Goal: Task Accomplishment & Management: Manage account settings

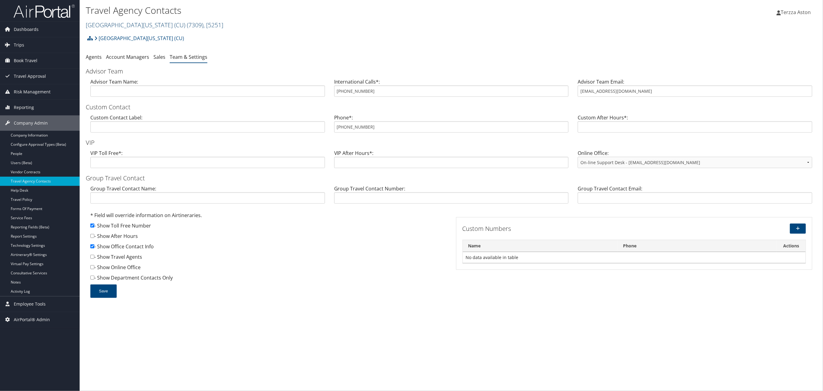
click at [118, 25] on link "University of Colorado (CU) ( 7309 ) , [ 5251 ]" at bounding box center [154, 25] width 137 height 8
click at [114, 35] on input "search" at bounding box center [126, 36] width 81 height 11
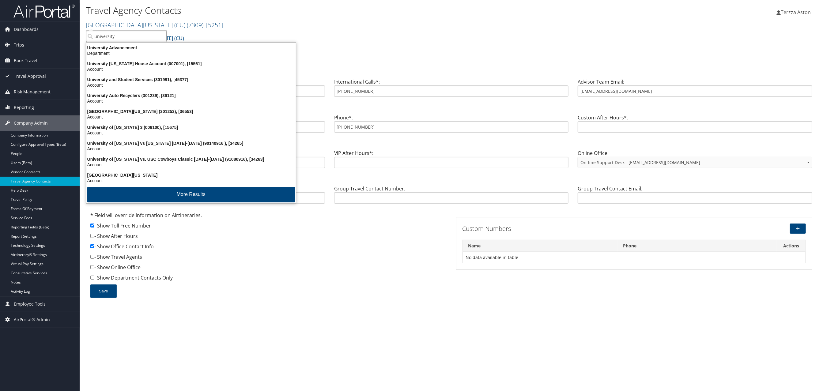
type input "university"
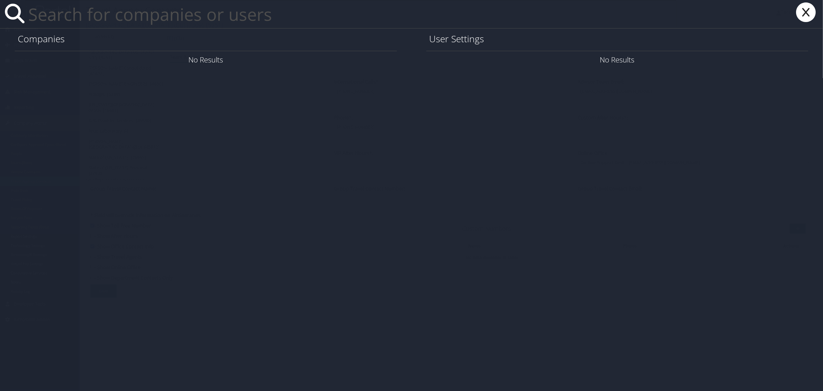
paste input "bdubuy@latech.edu"
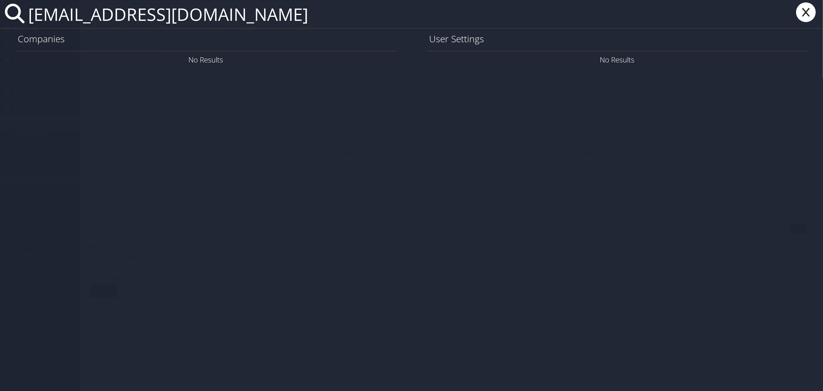
type input "bdubuy@latech.edu"
click at [734, 60] on link "User Settings" at bounding box center [734, 59] width 43 height 10
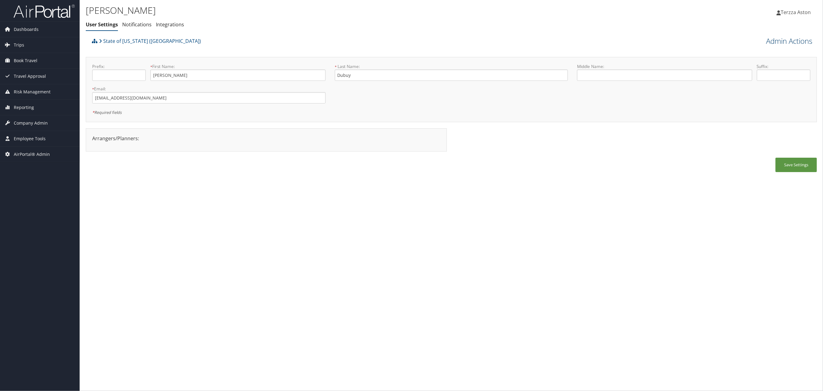
click at [794, 41] on link "Admin Actions" at bounding box center [789, 41] width 46 height 10
click at [751, 70] on link "User Technology Settings" at bounding box center [771, 73] width 81 height 10
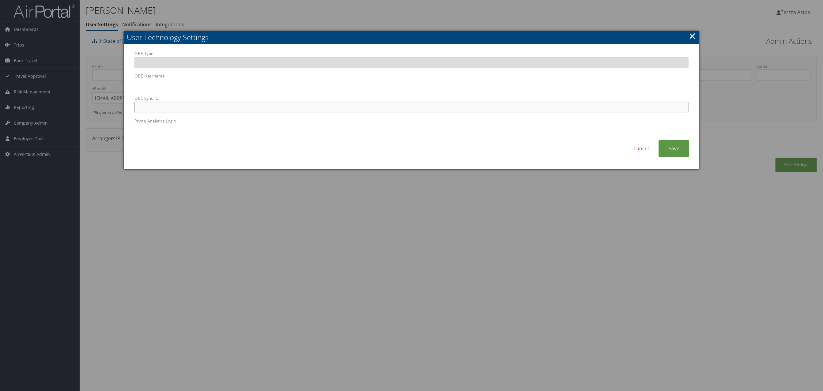
click at [237, 106] on input "OBE Sync ID" at bounding box center [411, 107] width 554 height 11
paste input "bdubuy@latech.edu"
type input "bdubuy@latech.edu"
click at [668, 147] on link "Save" at bounding box center [673, 148] width 31 height 17
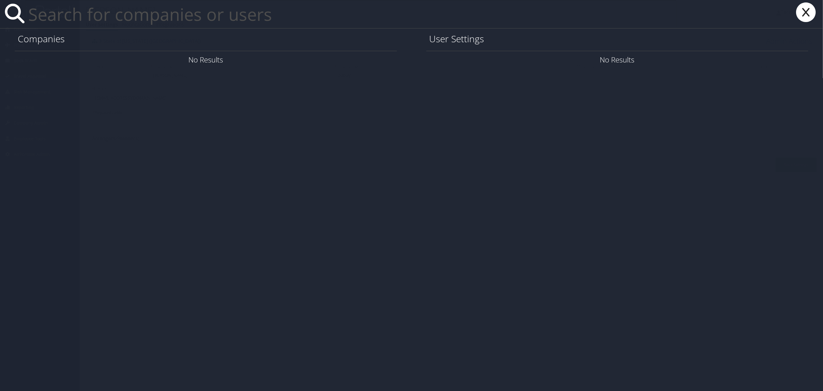
click at [83, 12] on input "text" at bounding box center [351, 14] width 650 height 28
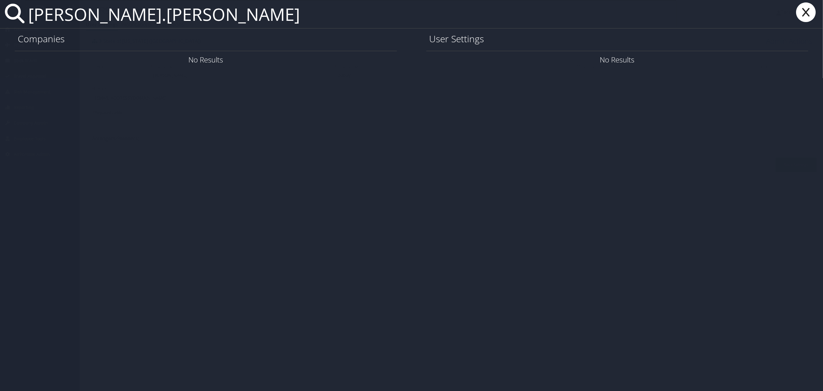
type input "casey.stillman"
click at [806, 12] on icon at bounding box center [805, 12] width 24 height 20
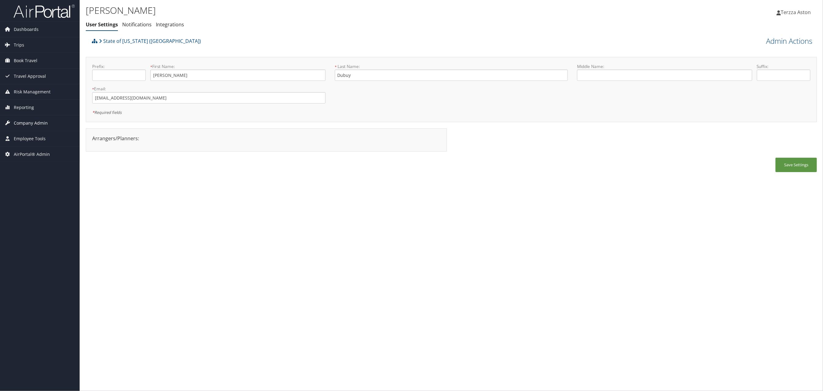
click at [38, 122] on span "Company Admin" at bounding box center [31, 122] width 34 height 15
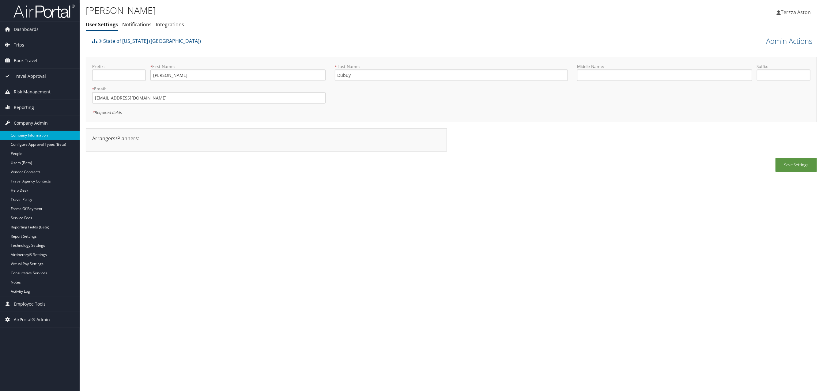
click at [39, 133] on link "Company Information" at bounding box center [40, 135] width 80 height 9
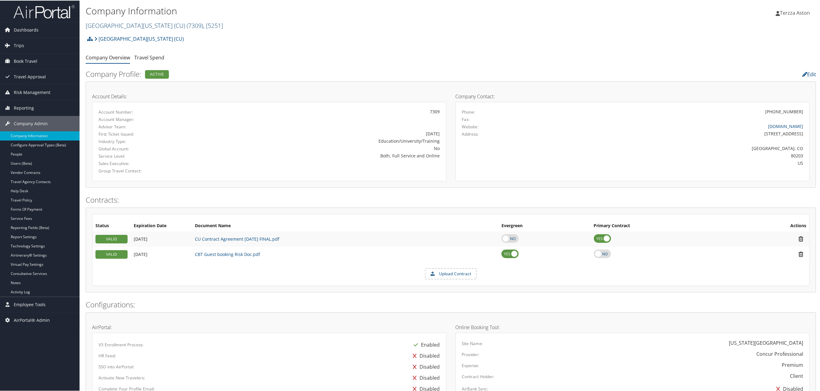
click at [134, 25] on link "University of Colorado (CU) ( 7309 ) , [ 5251 ]" at bounding box center [154, 25] width 137 height 8
click at [109, 34] on input "search" at bounding box center [126, 36] width 81 height 11
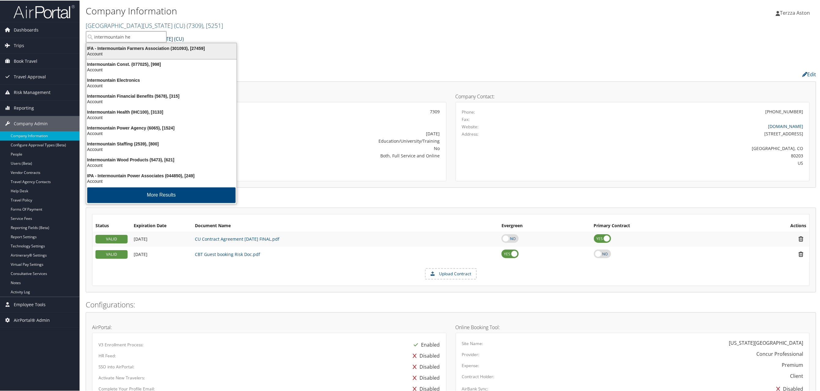
type input "intermountain hea"
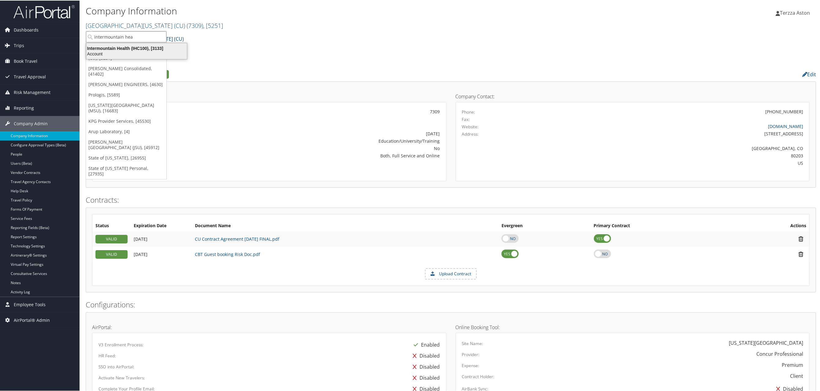
click at [121, 49] on div "Intermountain Health (IHC100), [3133]" at bounding box center [137, 48] width 108 height 6
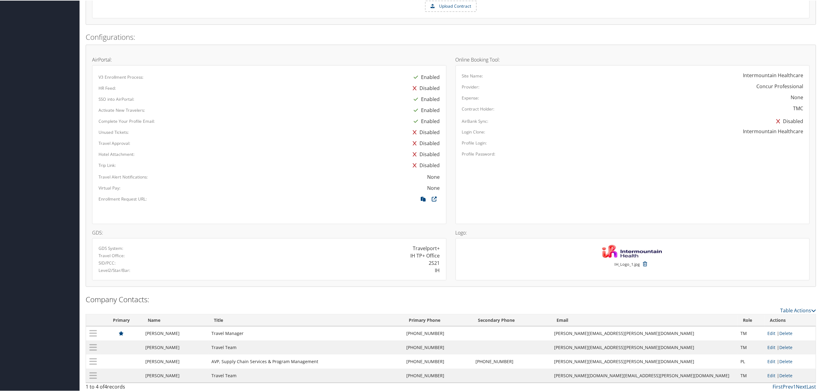
scroll to position [362, 0]
click at [422, 197] on icon at bounding box center [423, 198] width 11 height 8
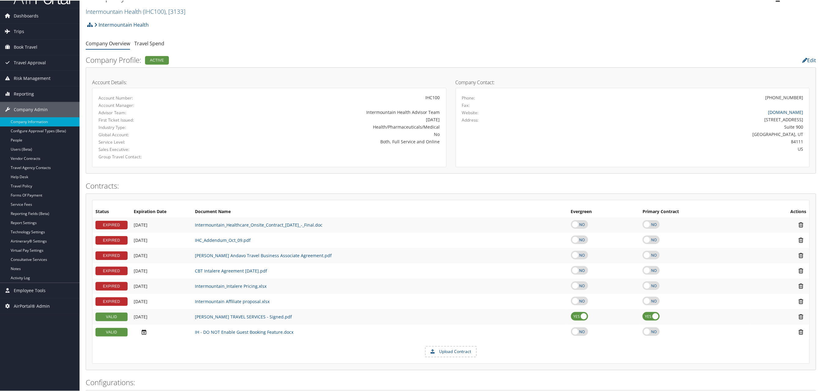
scroll to position [0, 0]
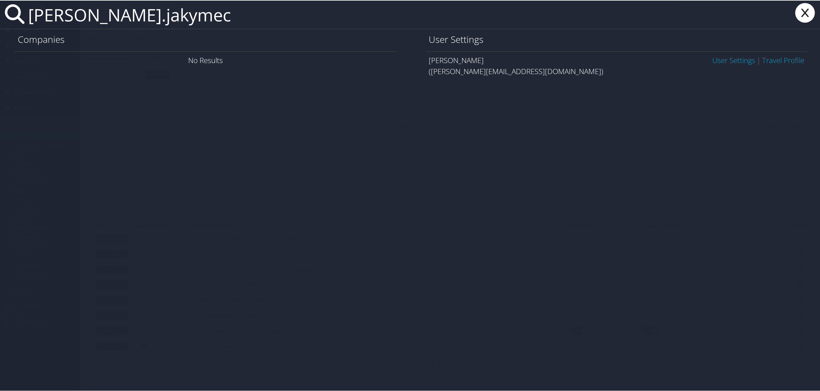
type input "yaroslav.jakymec"
click at [724, 62] on link "User Settings" at bounding box center [734, 59] width 43 height 10
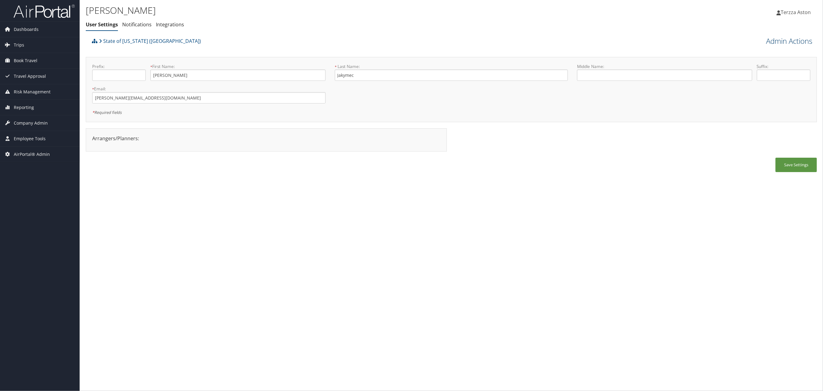
click at [785, 39] on link "Admin Actions" at bounding box center [789, 41] width 46 height 10
click at [757, 74] on link "User Technology Settings" at bounding box center [771, 73] width 81 height 10
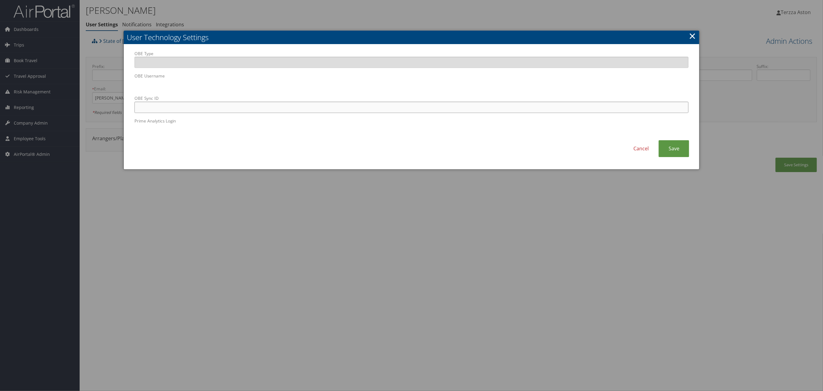
click at [276, 104] on input "OBE Sync ID" at bounding box center [411, 107] width 554 height 11
drag, startPoint x: 161, startPoint y: 100, endPoint x: 329, endPoint y: 108, distance: 167.9
click at [329, 108] on input "OBE Sync ID" at bounding box center [411, 107] width 554 height 11
paste input "yaroslav.jakymec@lsuhs.edu"
type input "yaroslav.jakymec@lsuhs.edu"
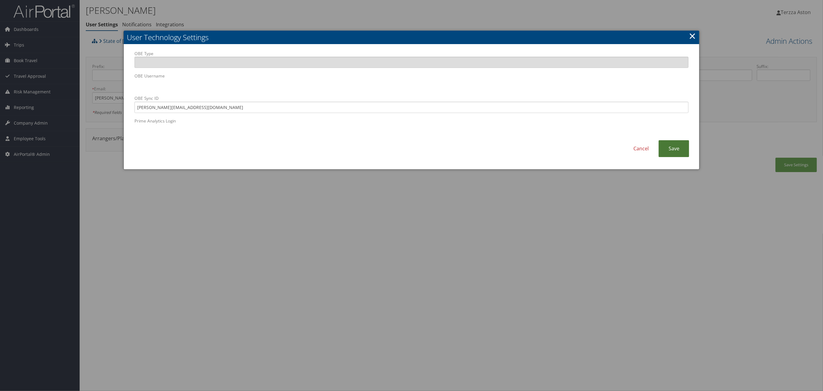
click at [669, 149] on link "Save" at bounding box center [673, 148] width 31 height 17
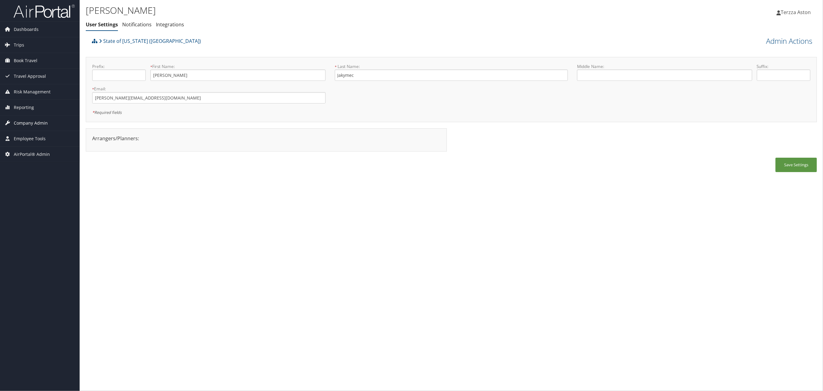
click at [28, 124] on span "Company Admin" at bounding box center [31, 122] width 34 height 15
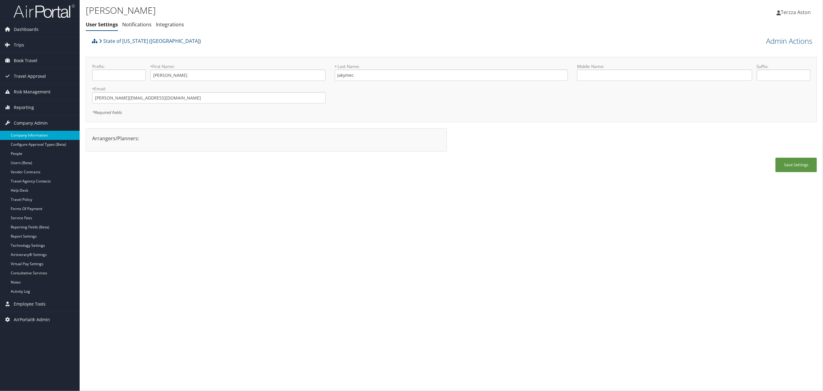
click at [28, 137] on link "Company Information" at bounding box center [40, 135] width 80 height 9
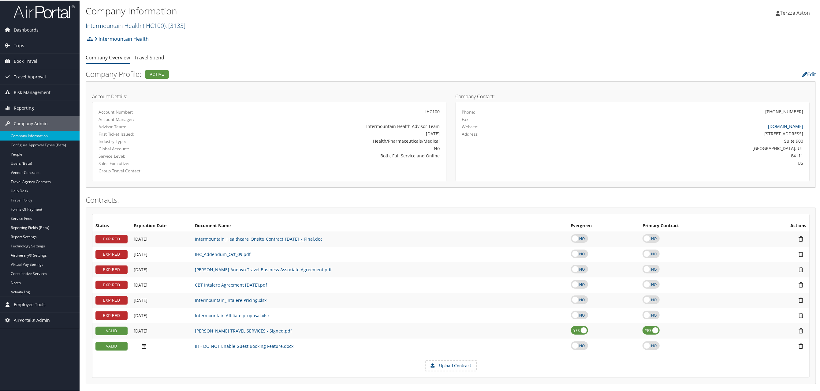
click at [123, 23] on link "Intermountain Health ( IHC100 ) , [ 3133 ]" at bounding box center [136, 25] width 100 height 8
click at [120, 33] on input "search" at bounding box center [126, 36] width 81 height 11
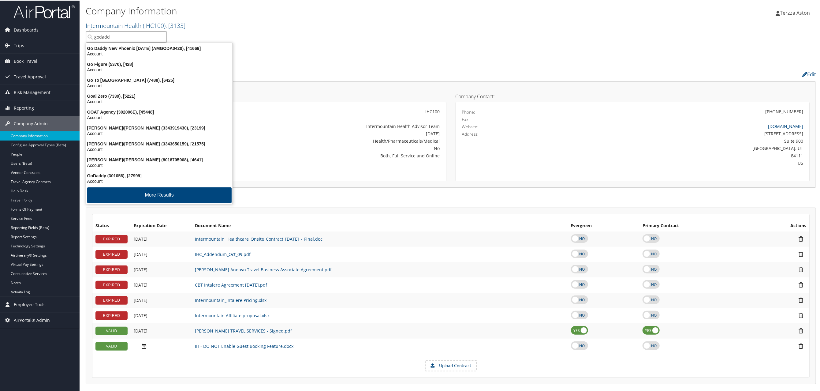
type input "godaddy"
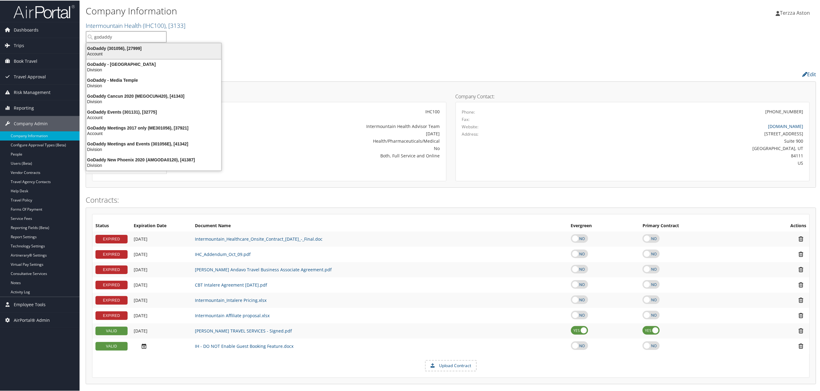
click at [102, 48] on div "GoDaddy (301056), [27999]" at bounding box center [154, 48] width 142 height 6
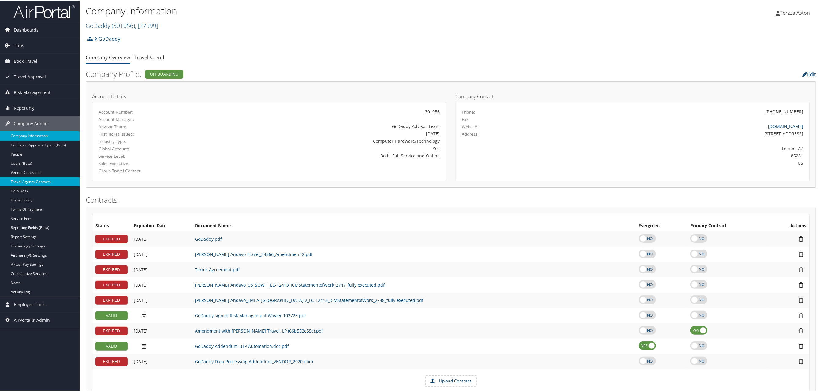
click at [31, 182] on link "Travel Agency Contacts" at bounding box center [40, 181] width 80 height 9
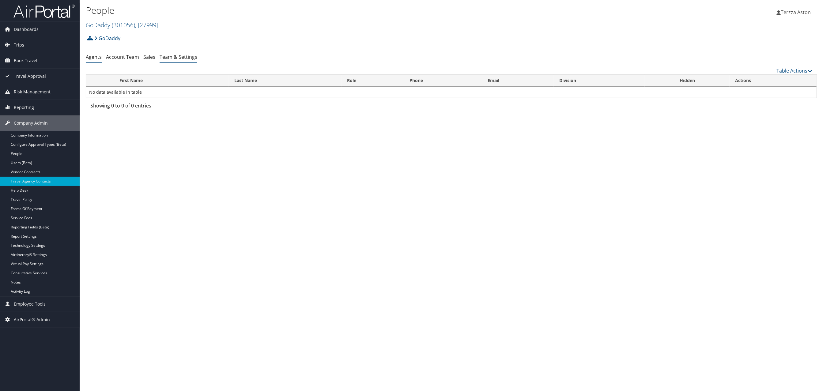
click at [174, 57] on link "Team & Settings" at bounding box center [179, 57] width 38 height 7
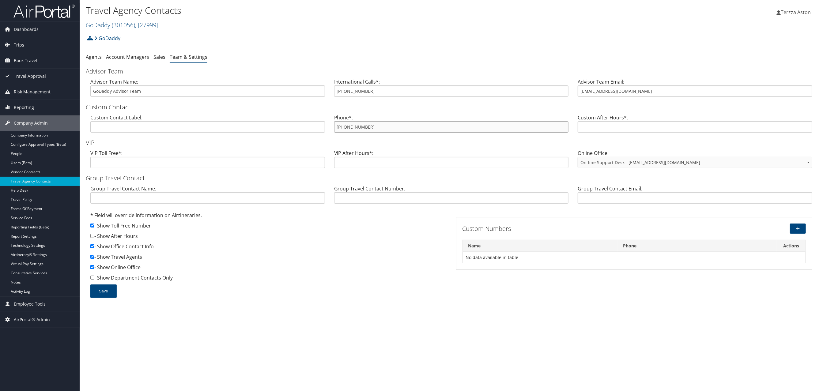
click at [341, 128] on input "[PHONE_NUMBER]" at bounding box center [451, 126] width 235 height 11
drag, startPoint x: 336, startPoint y: 126, endPoint x: 375, endPoint y: 126, distance: 39.2
click at [375, 126] on input "[PHONE_NUMBER]" at bounding box center [451, 126] width 235 height 11
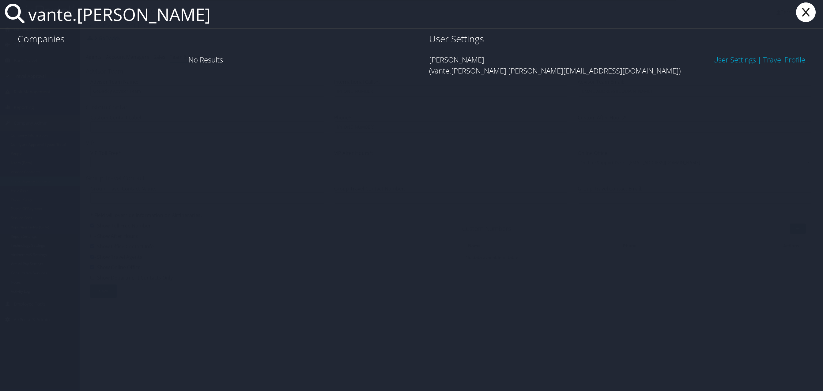
type input "vante.smith"
click at [738, 59] on link "User Settings" at bounding box center [734, 59] width 43 height 10
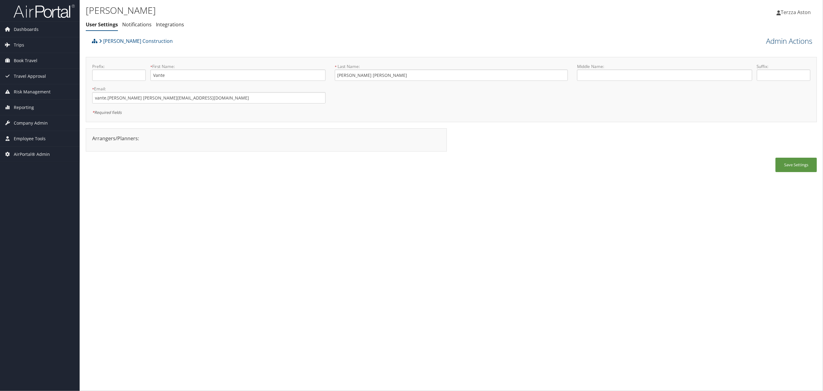
click at [799, 43] on link "Admin Actions" at bounding box center [789, 41] width 46 height 10
click at [755, 75] on link "User Technology Settings" at bounding box center [771, 73] width 81 height 10
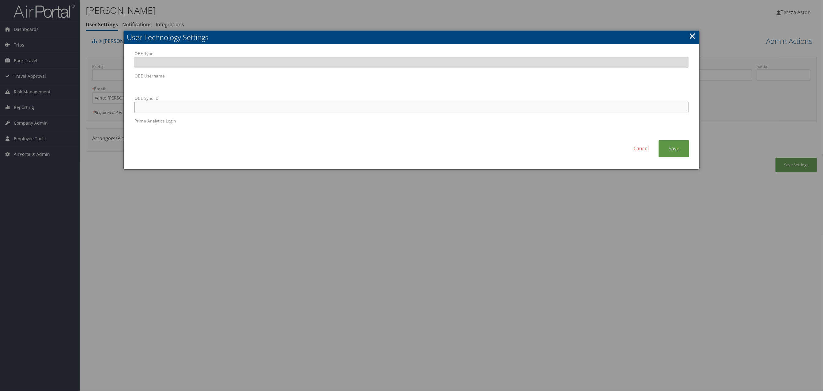
click at [231, 107] on input "OBE Sync ID" at bounding box center [411, 107] width 554 height 11
paste input "vantej@gmail.com"
type input "vantej@gmail.com"
click at [670, 148] on link "Save" at bounding box center [673, 148] width 31 height 17
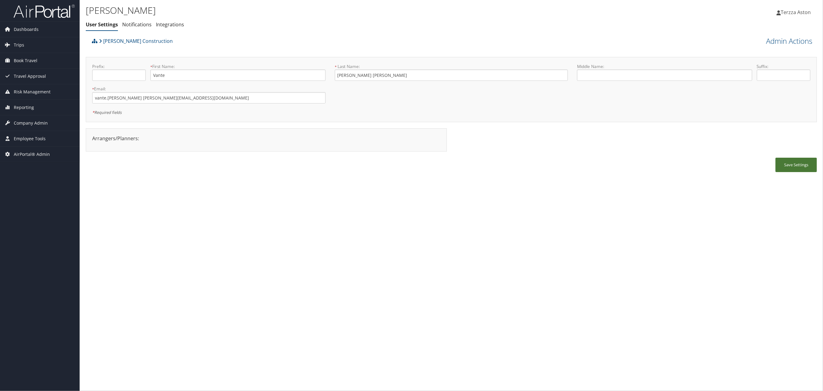
click at [797, 170] on button "Save Settings" at bounding box center [795, 165] width 41 height 14
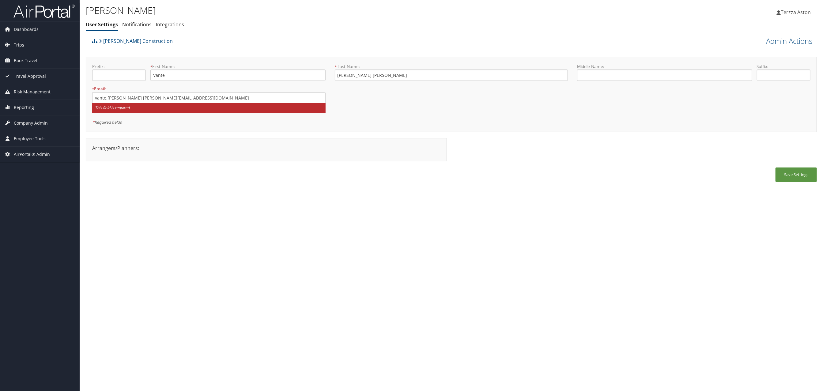
click at [383, 204] on div "Vante smith johnson User Settings Notifications Integrations User Settings Noti…" at bounding box center [451, 195] width 743 height 391
drag, startPoint x: 179, startPoint y: 97, endPoint x: 54, endPoint y: 112, distance: 125.8
click at [54, 112] on div "Dashboards AirPortal 360™ (Manager) AirPortal 360™ (Agent) My Travel Dashboard …" at bounding box center [411, 195] width 823 height 391
paste input "vante.smith@caddeell.com"
type input "vante.smith@caddeell.com"
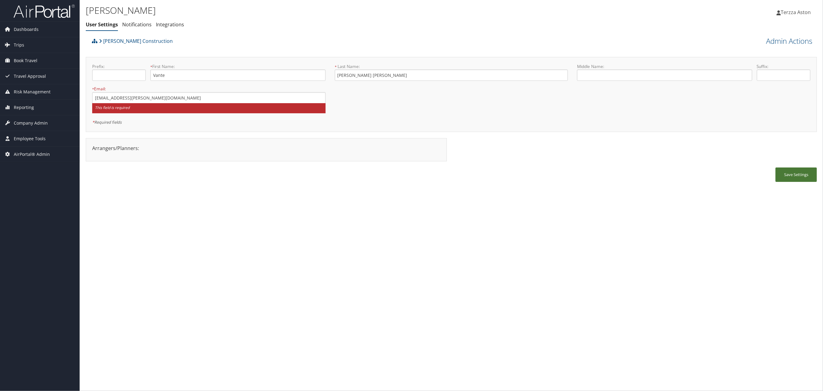
click at [783, 176] on button "Save Settings" at bounding box center [795, 174] width 41 height 14
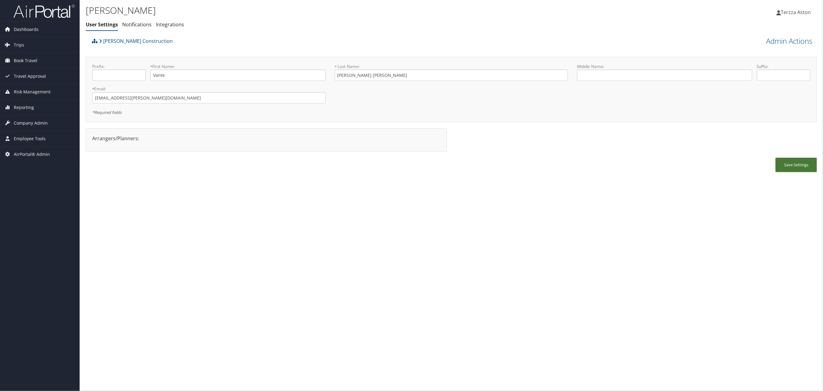
click at [798, 166] on button "Save Settings" at bounding box center [795, 165] width 41 height 14
click at [29, 123] on span "Company Admin" at bounding box center [31, 122] width 34 height 15
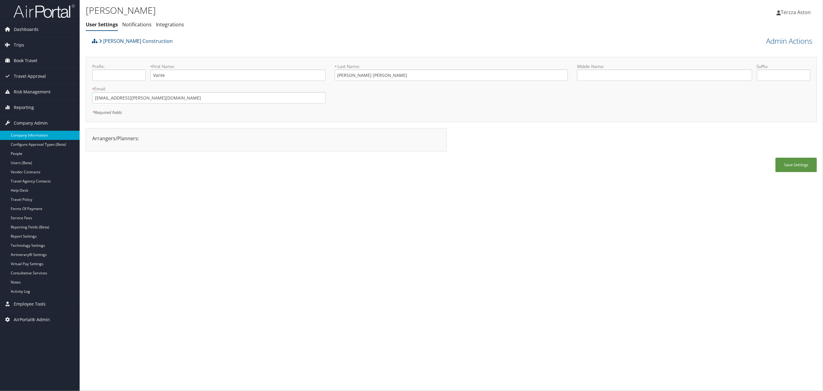
click at [33, 134] on link "Company Information" at bounding box center [40, 135] width 80 height 9
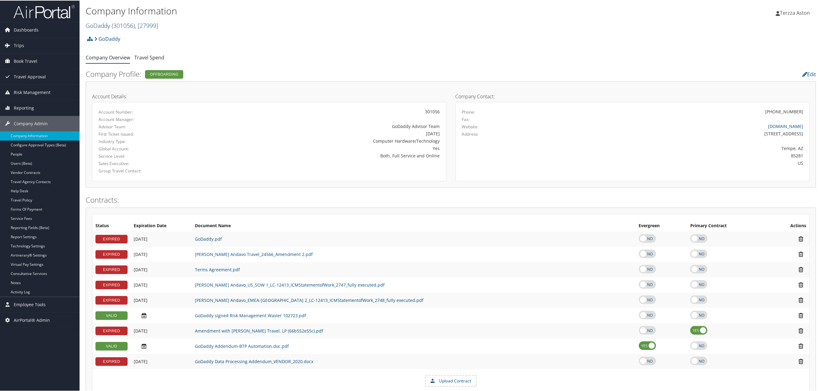
click at [113, 23] on link "GoDaddy ( 301056 ) , [ 27999 ]" at bounding box center [122, 25] width 73 height 8
click at [125, 38] on input "search" at bounding box center [126, 36] width 81 height 11
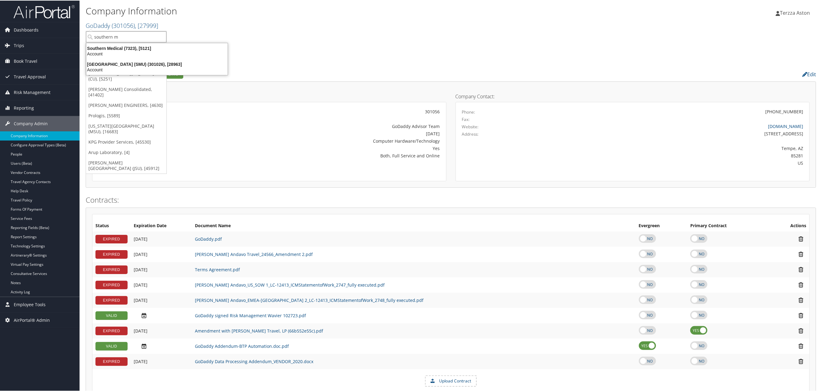
type input "southern me"
click at [130, 62] on div "Southern Methodist University (SMU) (301026), [28963]" at bounding box center [157, 64] width 149 height 6
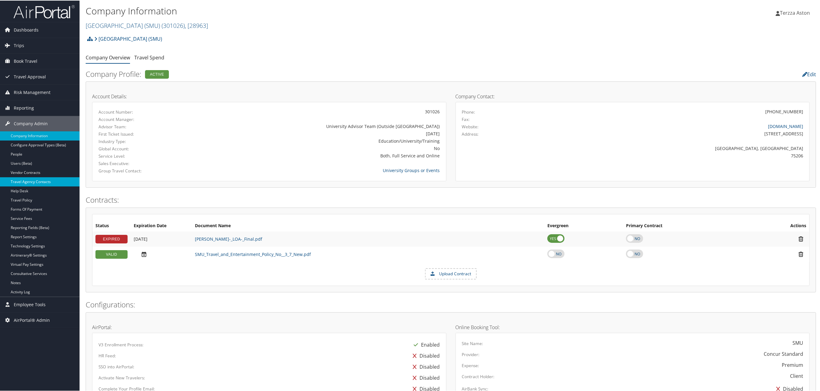
click at [29, 182] on link "Travel Agency Contacts" at bounding box center [40, 181] width 80 height 9
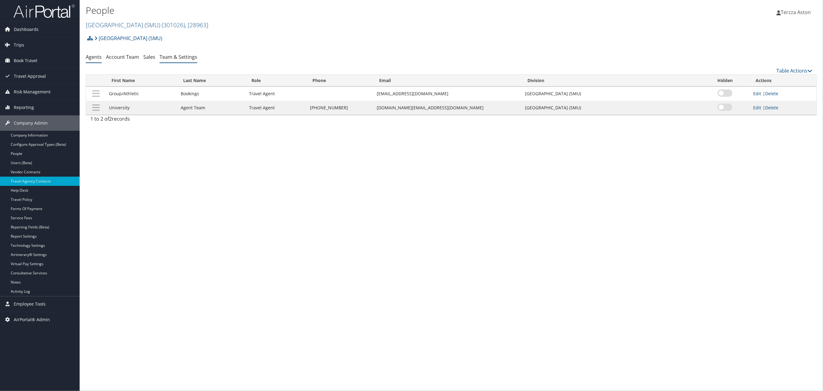
click at [183, 56] on link "Team & Settings" at bounding box center [179, 57] width 38 height 7
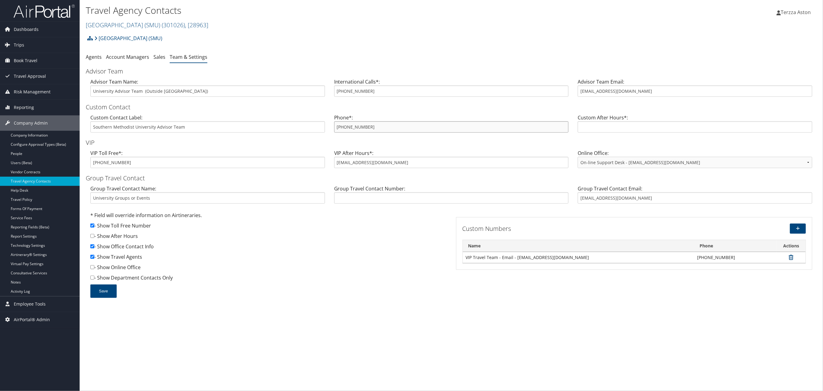
click at [339, 126] on input "[PHONE_NUMBER]" at bounding box center [451, 126] width 235 height 11
click at [326, 164] on div "VIP Toll Free*: [PHONE_NUMBER]" at bounding box center [208, 161] width 244 height 24
drag, startPoint x: 336, startPoint y: 127, endPoint x: 378, endPoint y: 121, distance: 42.3
click at [378, 121] on input "[PHONE_NUMBER]" at bounding box center [451, 126] width 235 height 11
